Goal: Navigation & Orientation: Find specific page/section

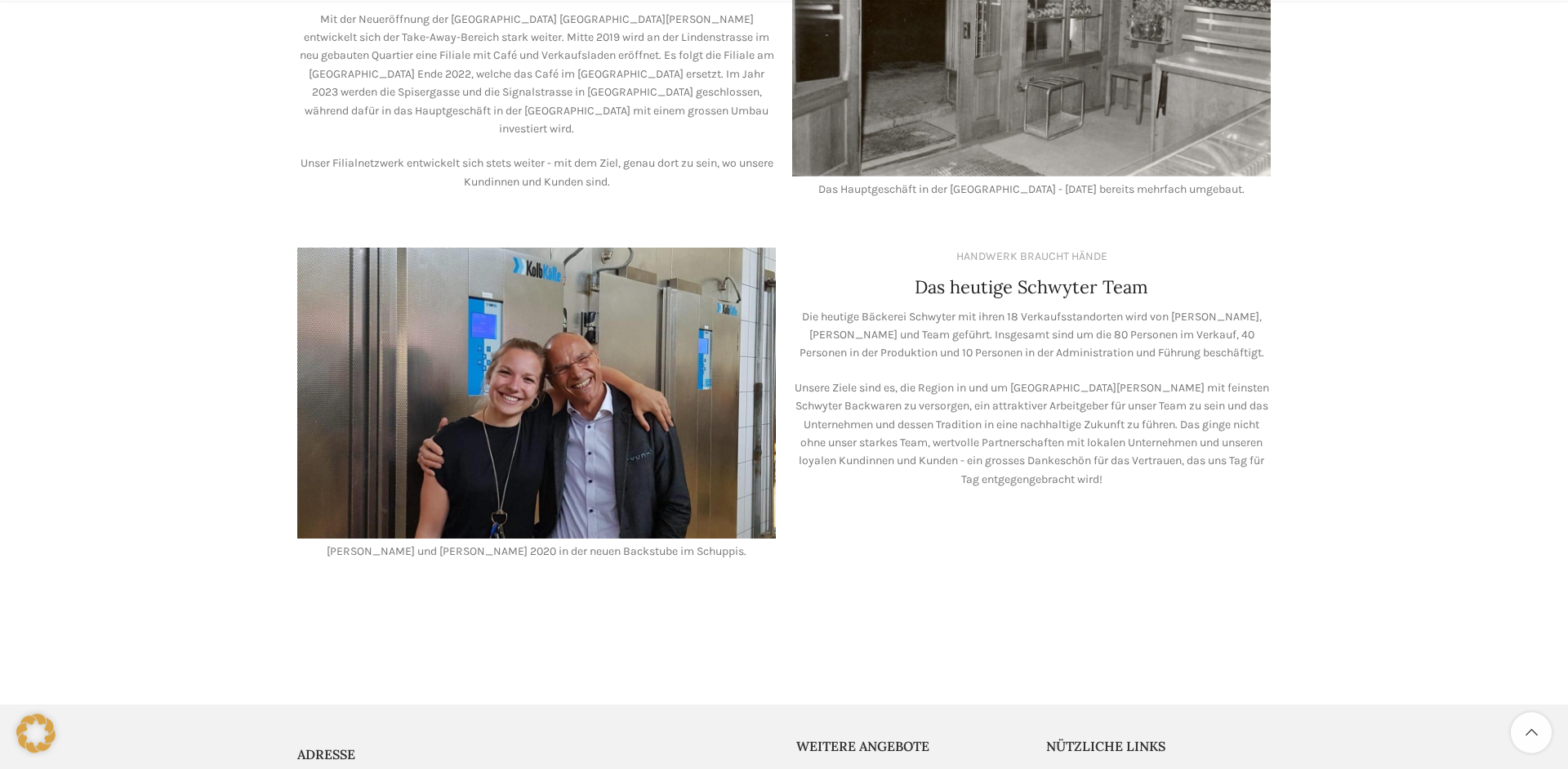
scroll to position [1333, 0]
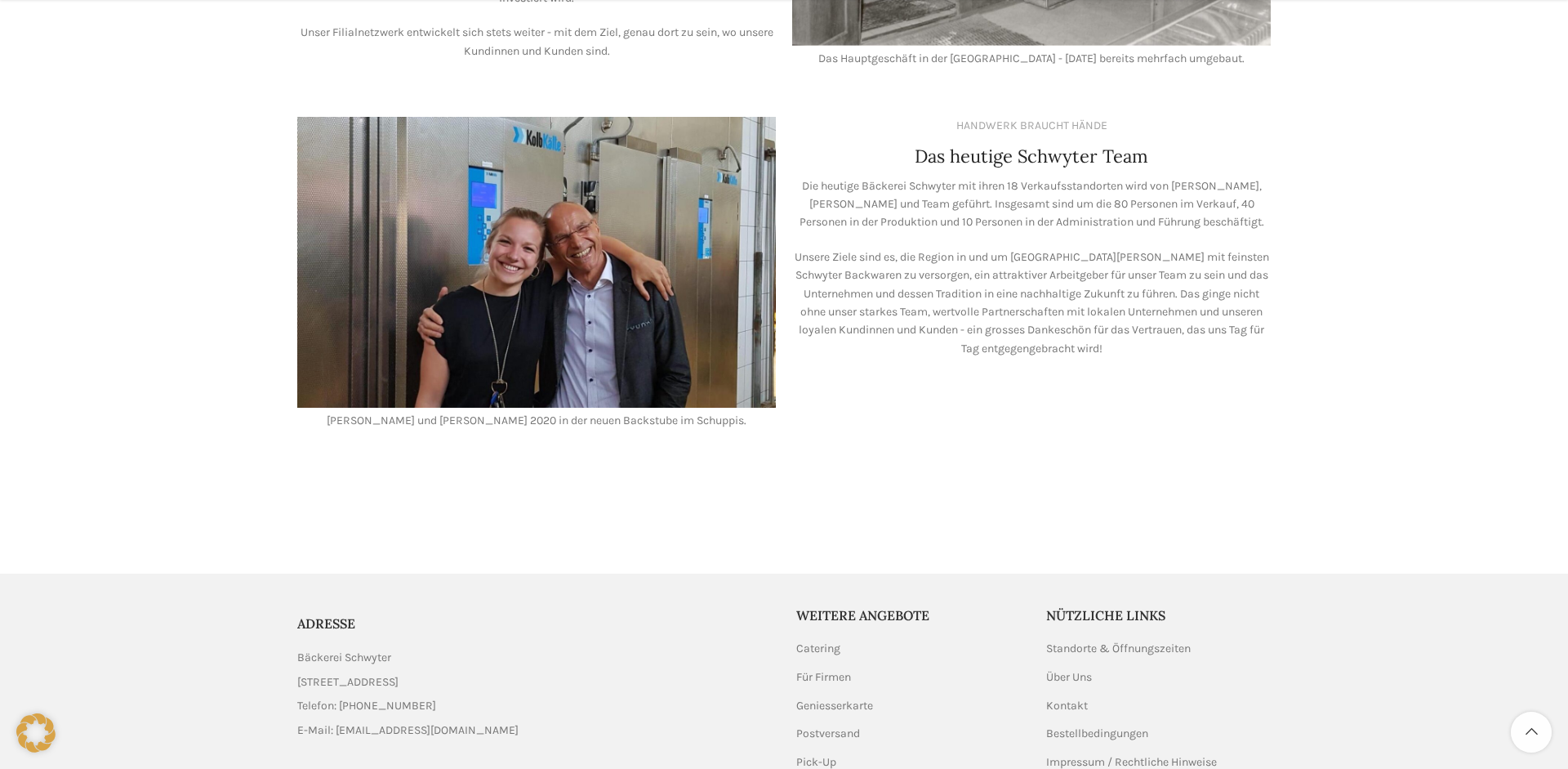
click at [564, 247] on img at bounding box center [537, 261] width 479 height 290
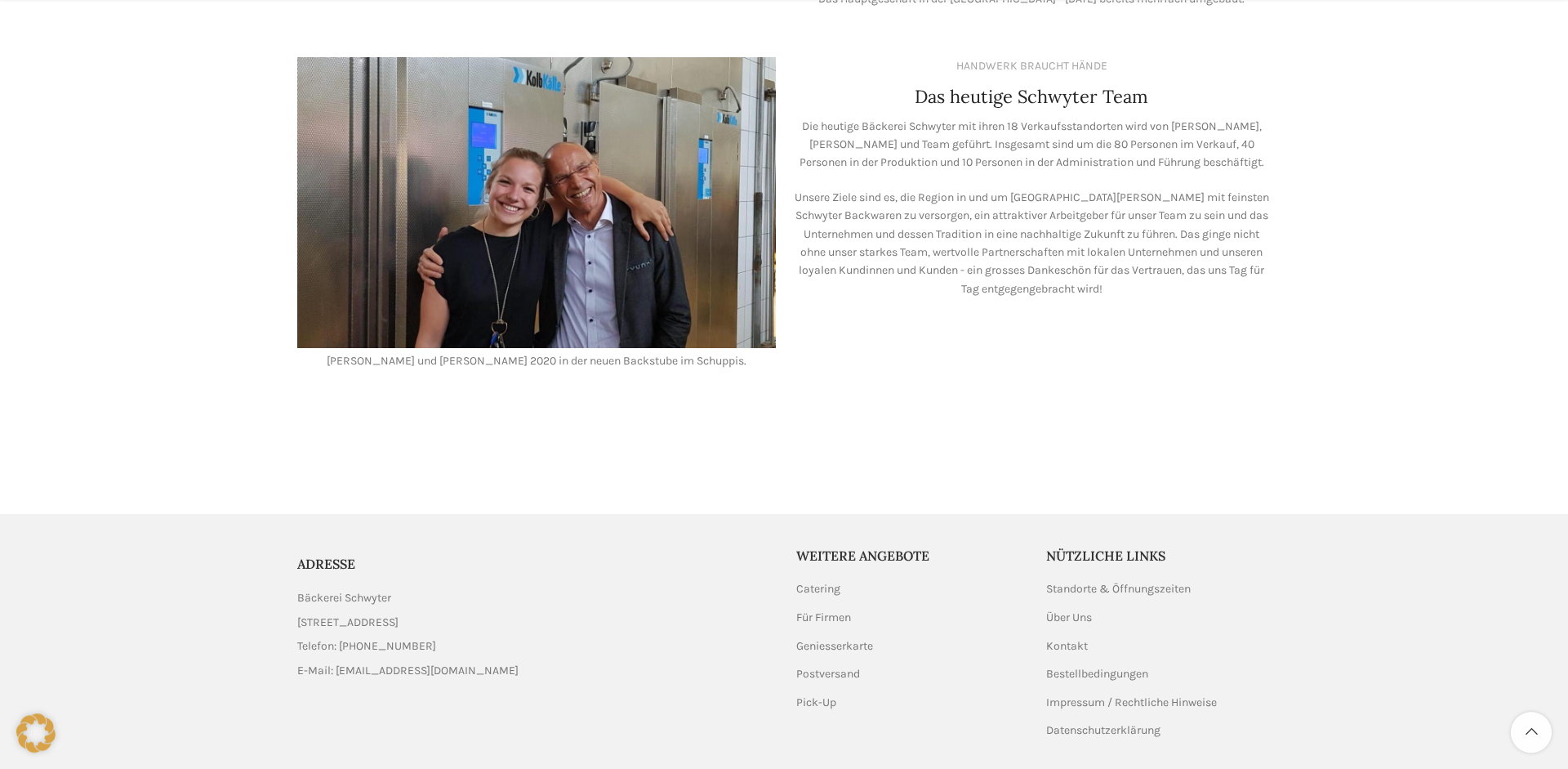
scroll to position [1429, 0]
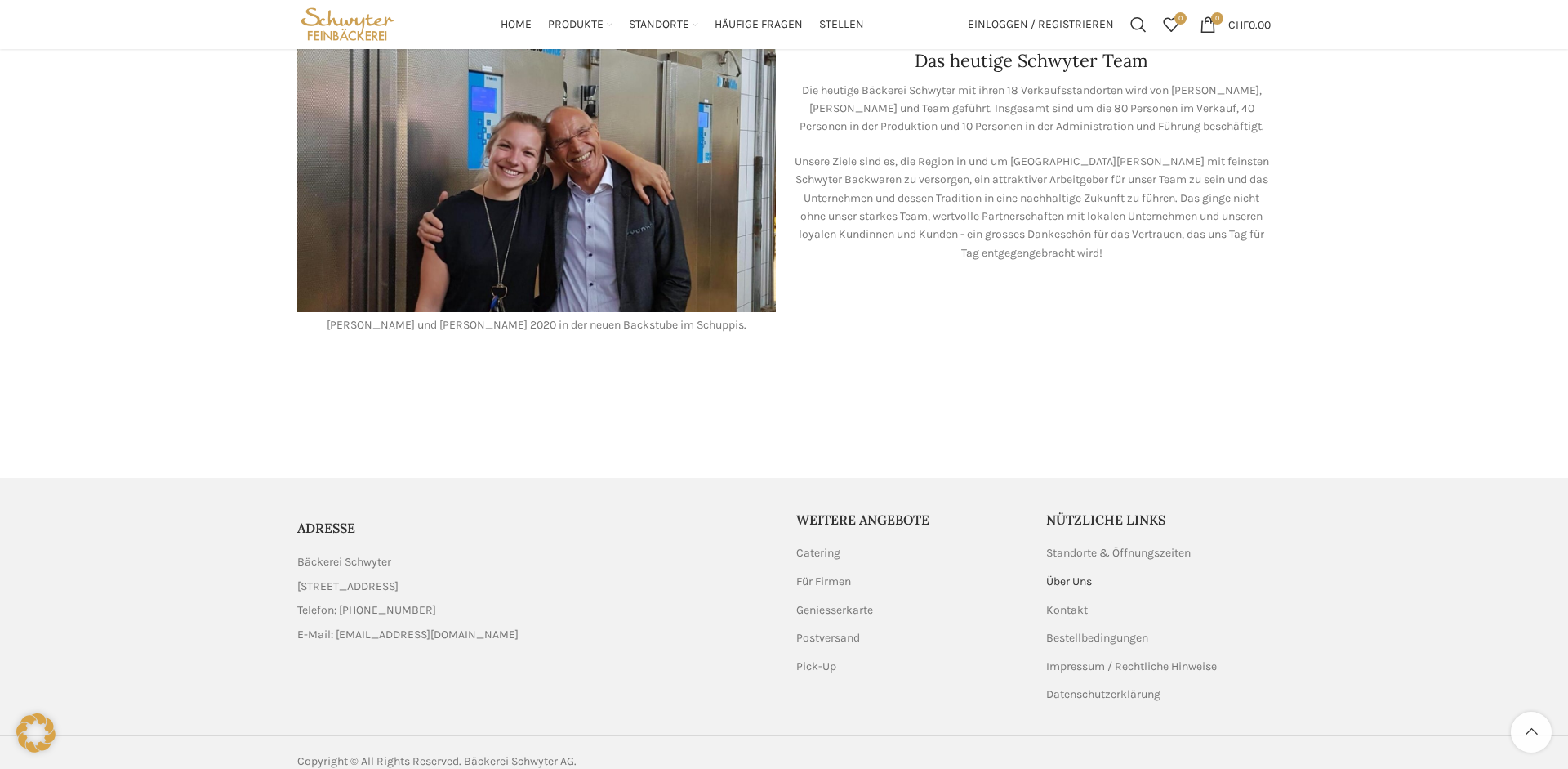
click at [1064, 574] on link "Über Uns" at bounding box center [1069, 581] width 47 height 16
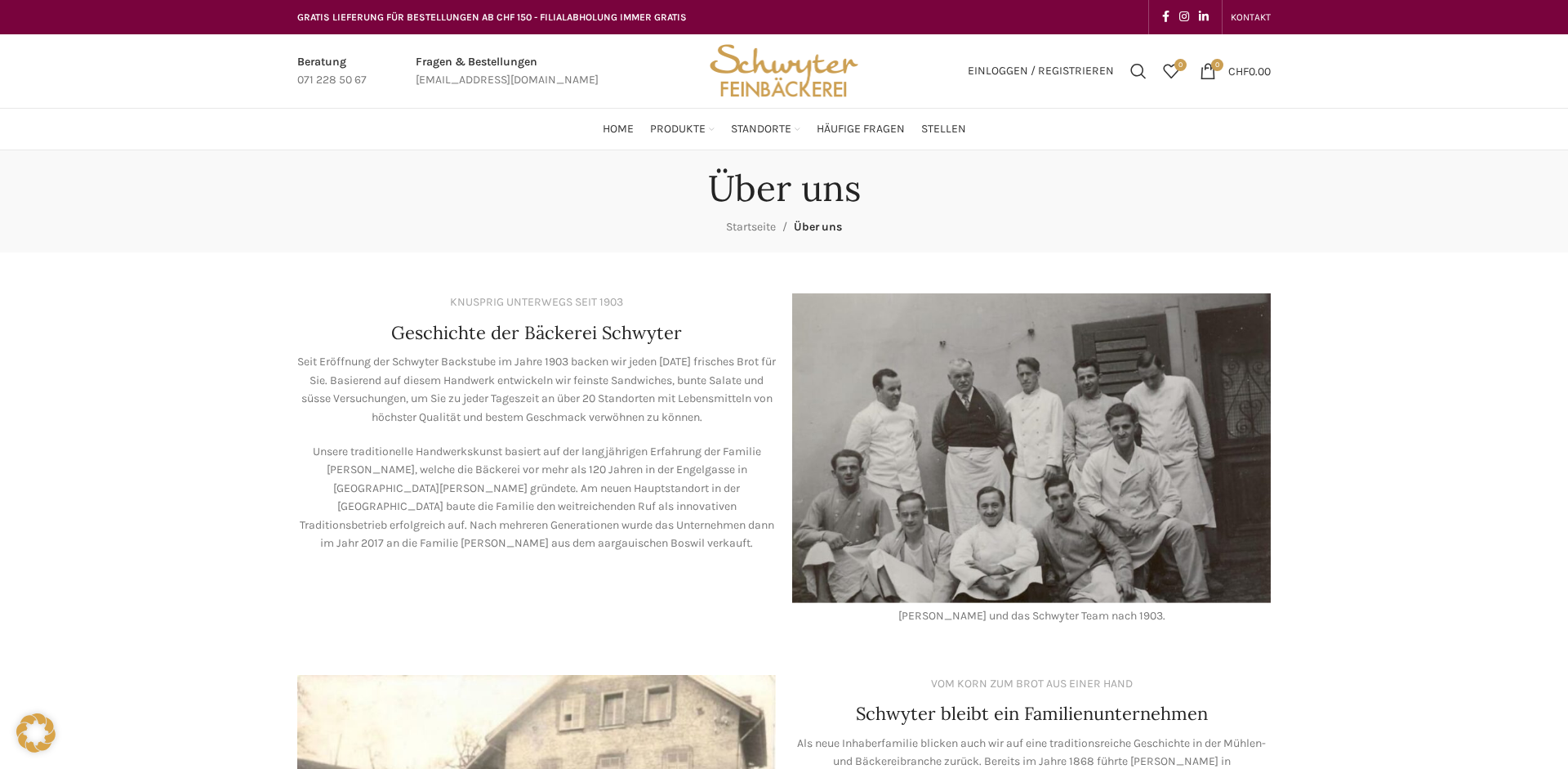
click at [793, 75] on img "Site logo" at bounding box center [783, 71] width 160 height 74
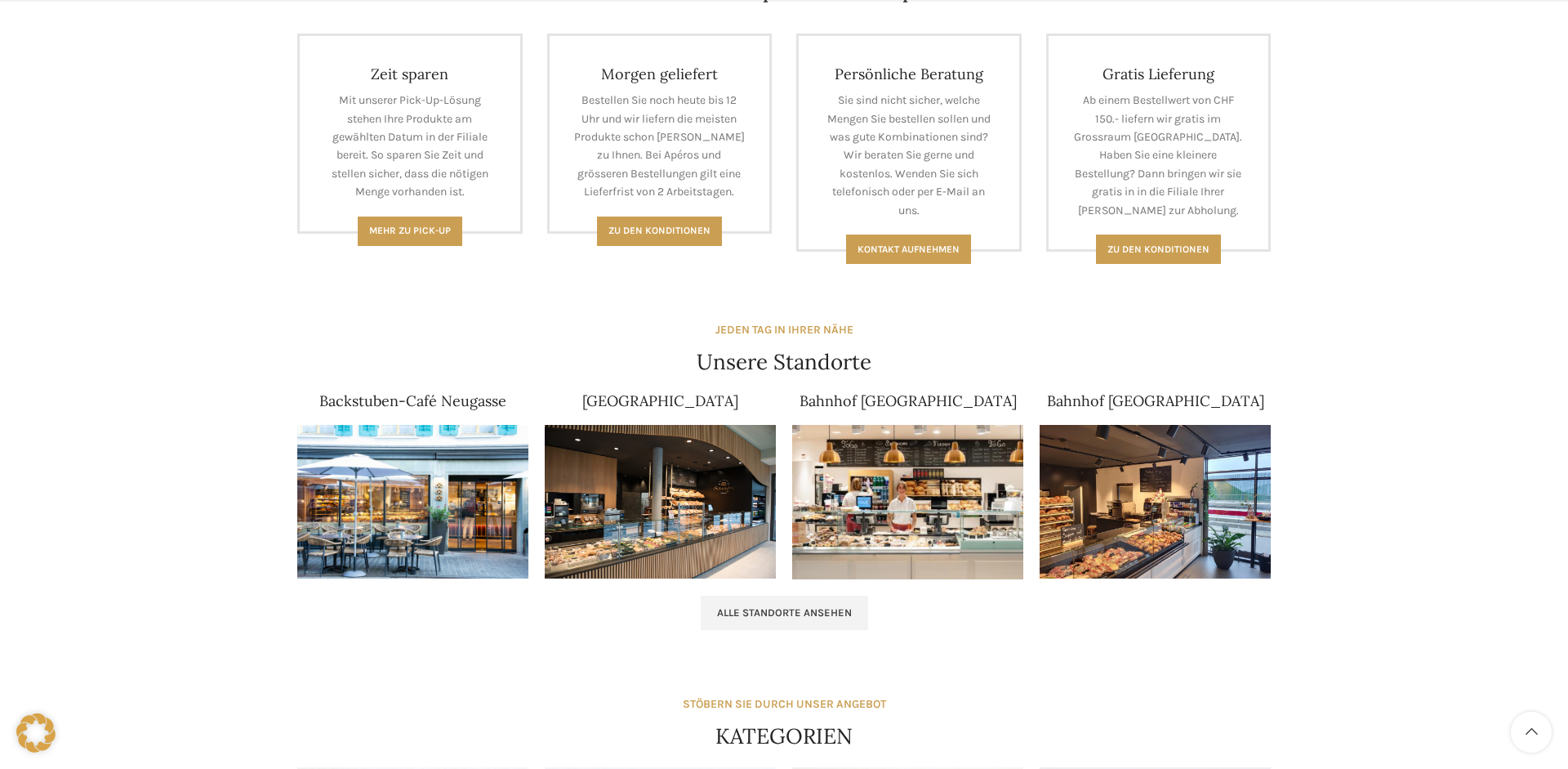
scroll to position [1628, 0]
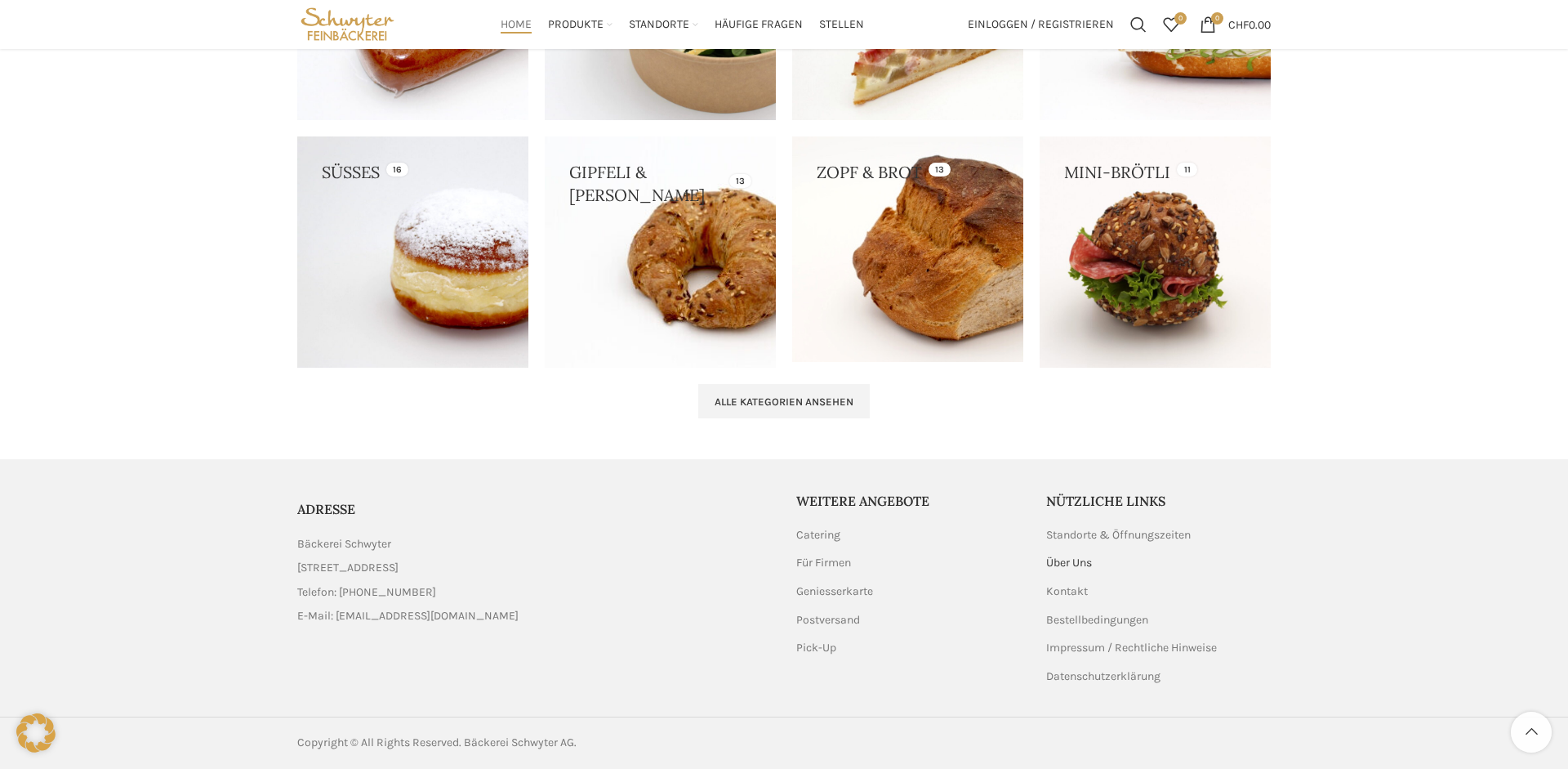
click at [1070, 561] on link "Über Uns" at bounding box center [1069, 562] width 47 height 16
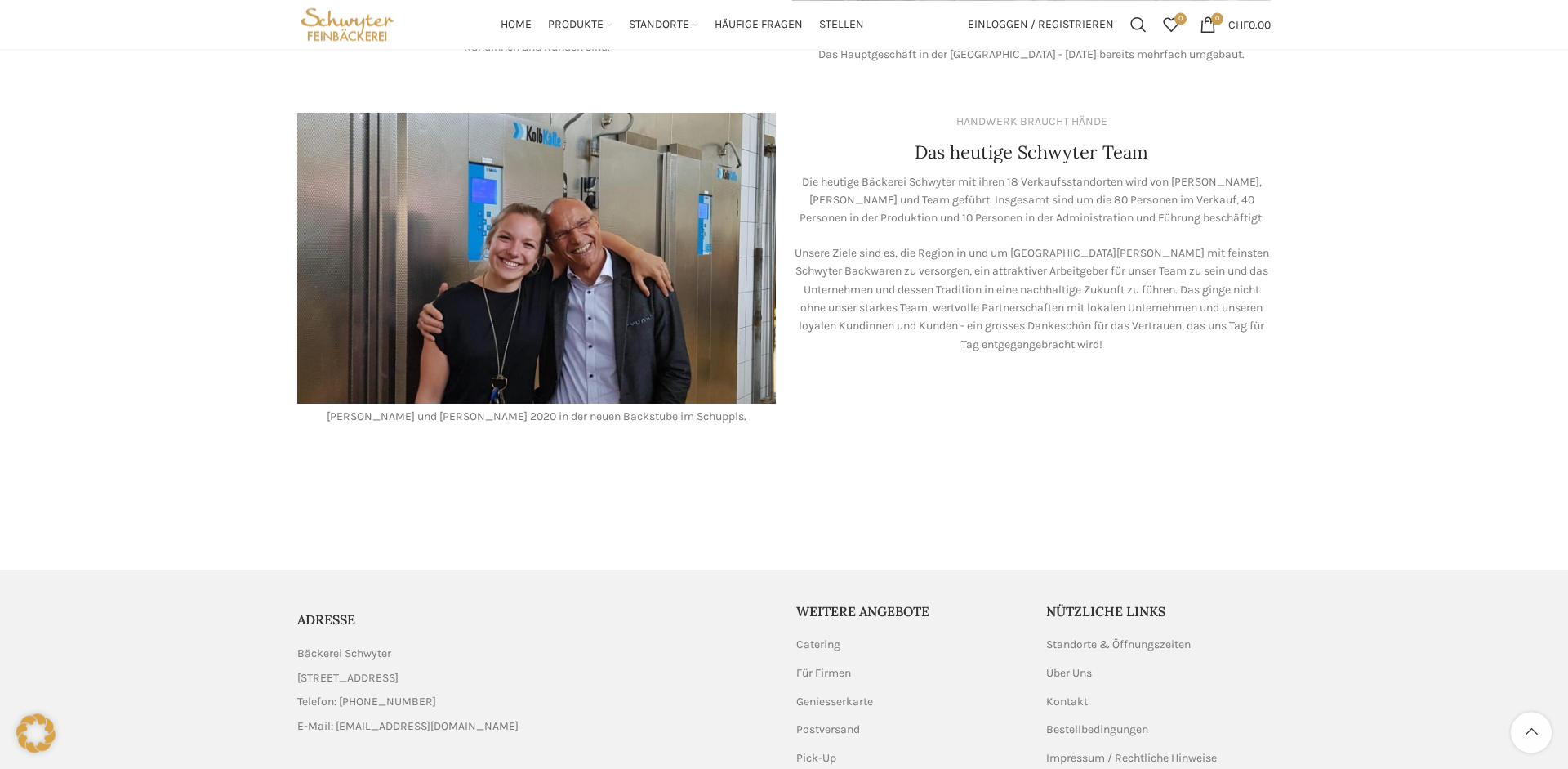
scroll to position [1096, 0]
